Goal: Check status

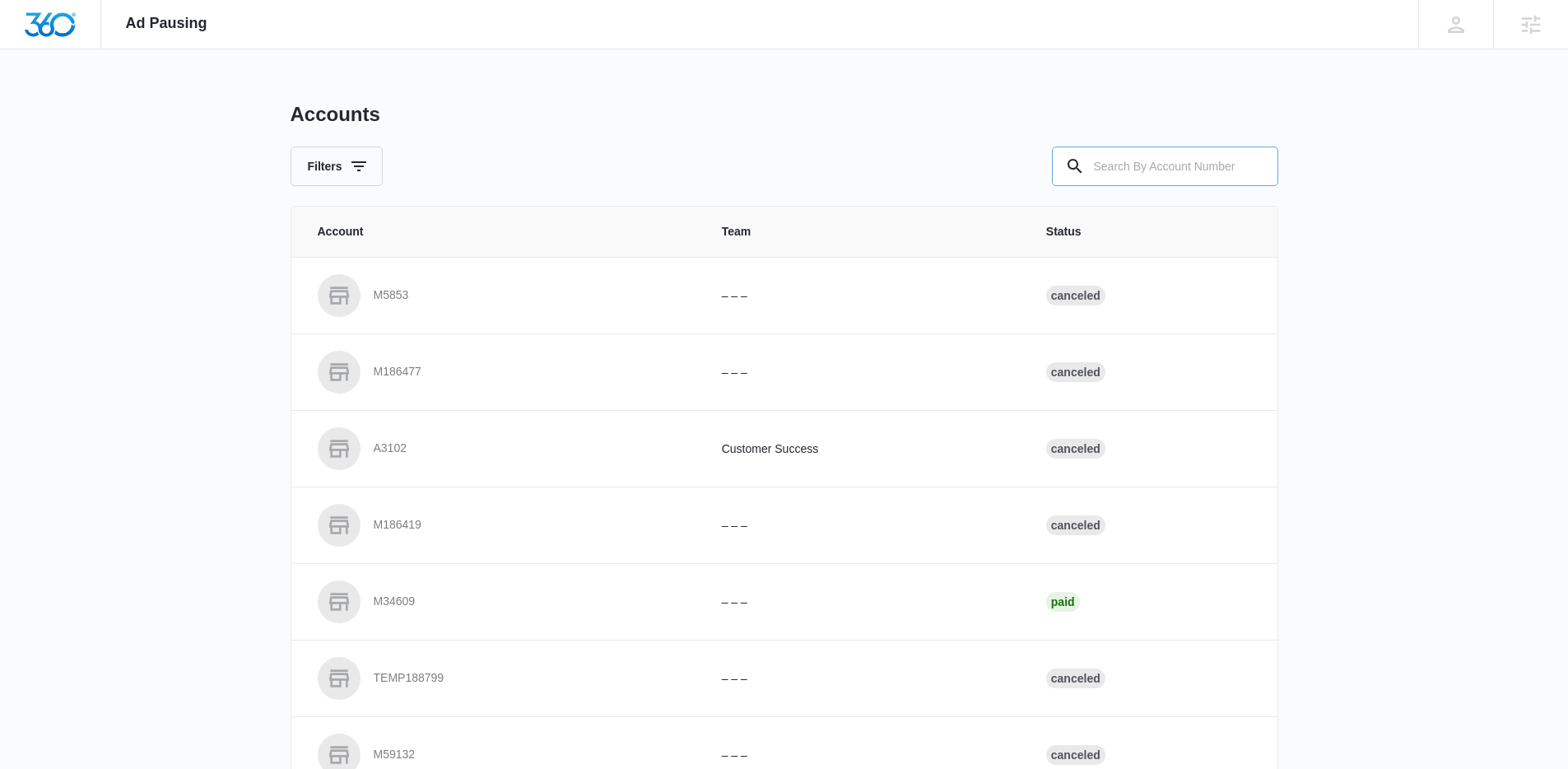
click at [1164, 166] on input "text" at bounding box center [1166, 166] width 226 height 39
paste input "M331021"
type input "M331021"
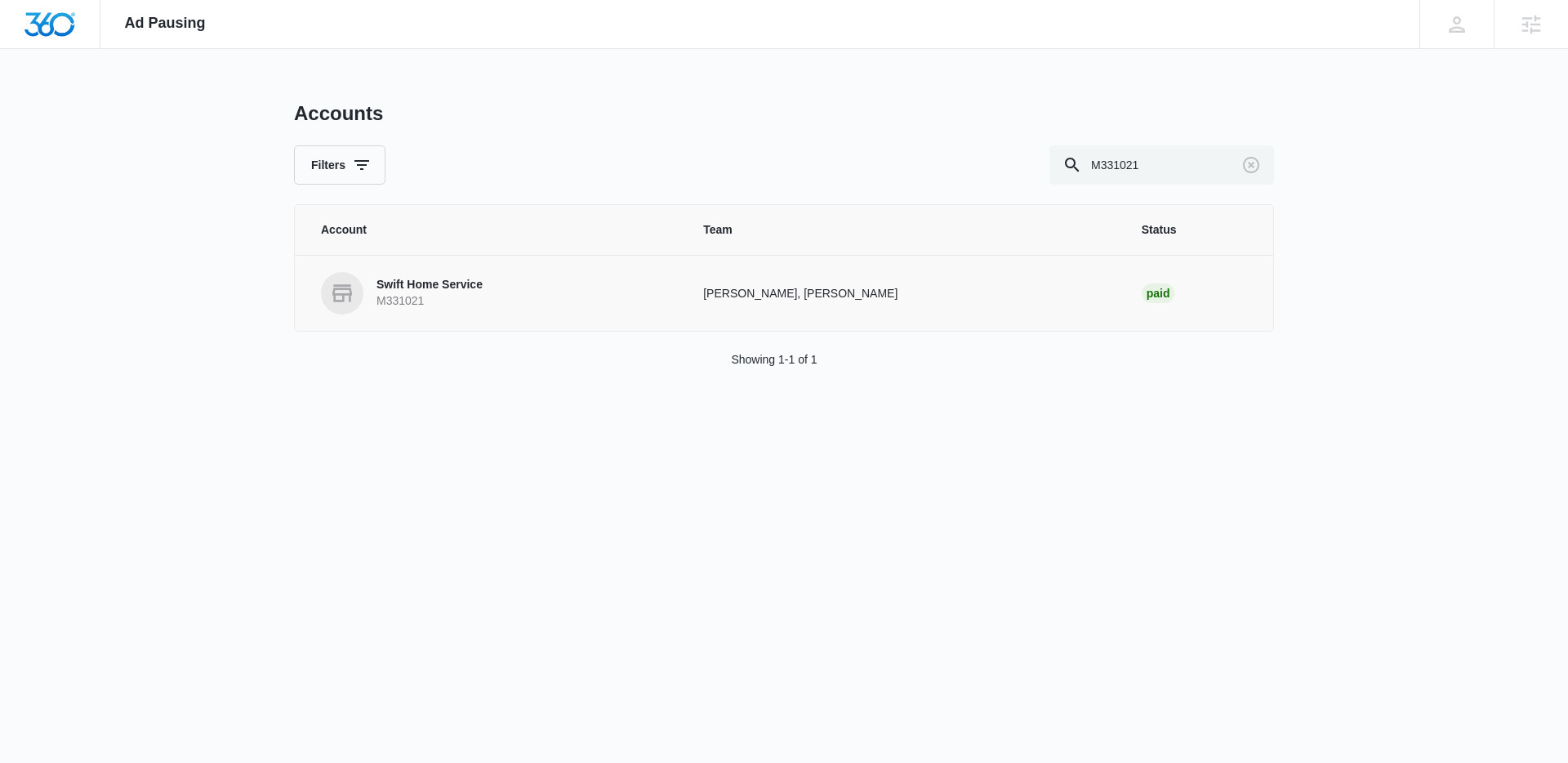
click at [440, 298] on p "M331021" at bounding box center [429, 301] width 106 height 17
